Goal: Transaction & Acquisition: Subscribe to service/newsletter

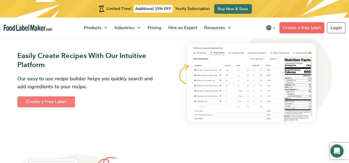
click at [309, 26] on link "Create a free label" at bounding box center [301, 27] width 45 height 11
